Goal: Navigation & Orientation: Find specific page/section

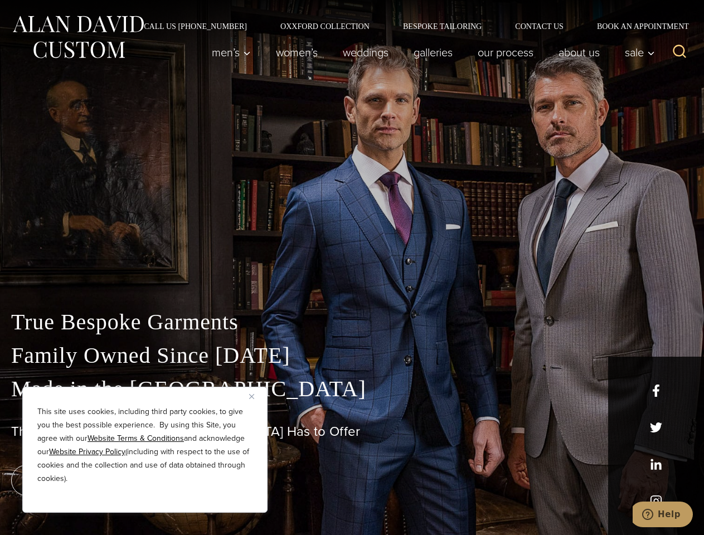
click at [352, 268] on div "True Bespoke Garments Family Owned Since [DATE] Made in [GEOGRAPHIC_DATA] The B…" at bounding box center [352, 392] width 704 height 285
click at [256, 396] on button "Close" at bounding box center [255, 396] width 13 height 13
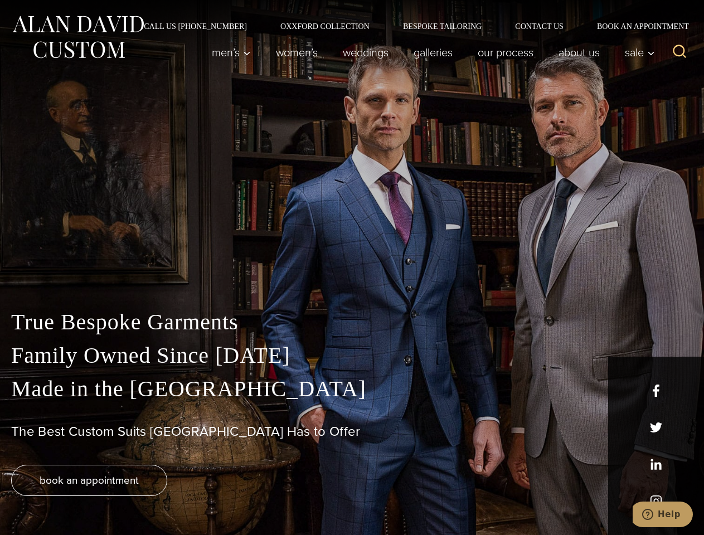
click at [145, 498] on div "True Bespoke Garments Family Owned Since [DATE] Made in [GEOGRAPHIC_DATA] The B…" at bounding box center [352, 420] width 704 height 230
click at [679, 52] on icon "Search" at bounding box center [680, 51] width 16 height 16
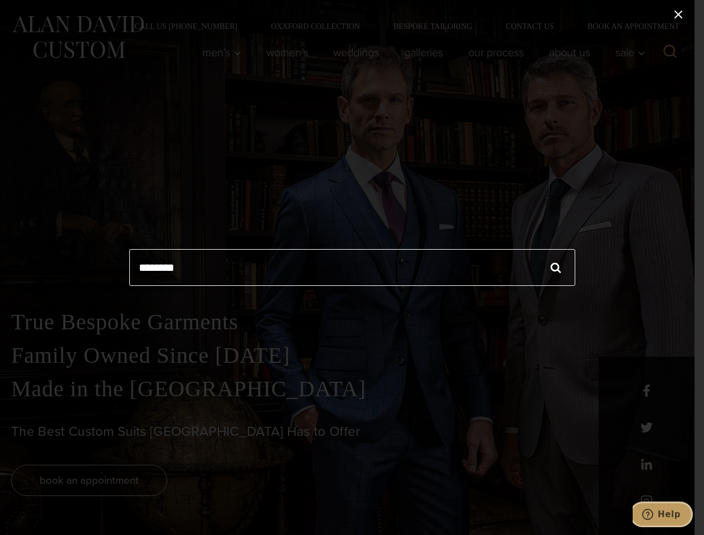
click at [653, 514] on icon "Help" at bounding box center [647, 514] width 11 height 11
